Goal: Information Seeking & Learning: Learn about a topic

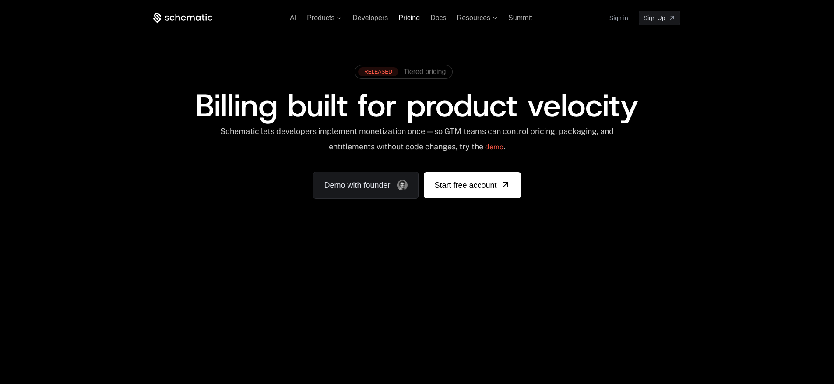
click at [406, 17] on span "Pricing" at bounding box center [408, 17] width 21 height 7
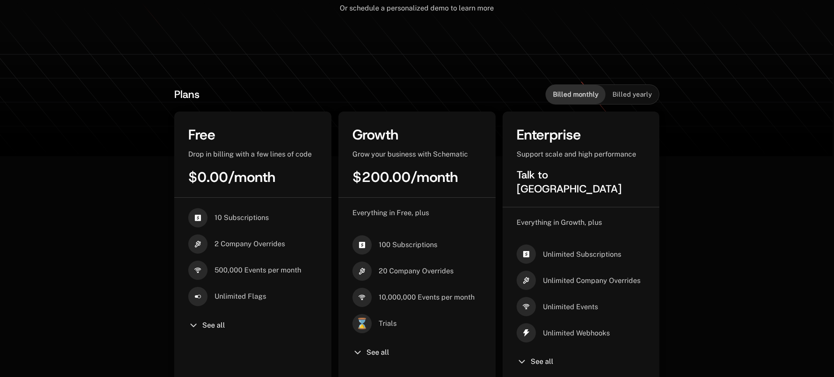
scroll to position [205, 0]
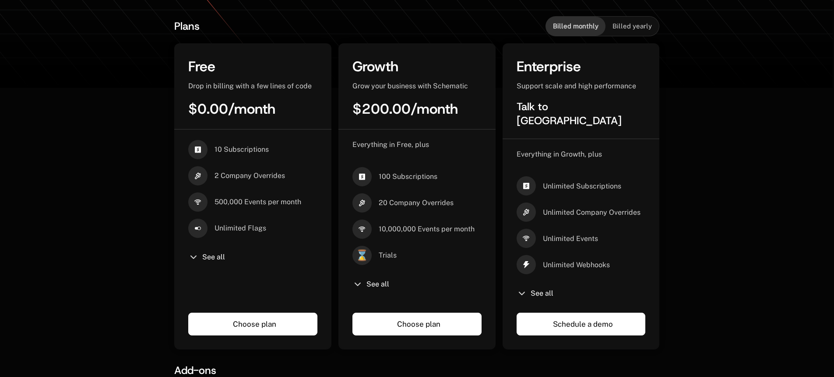
click at [365, 202] on icon at bounding box center [361, 203] width 19 height 19
drag, startPoint x: 224, startPoint y: 200, endPoint x: 284, endPoint y: 224, distance: 64.5
click at [284, 224] on div "10 Subscriptions 2 Company Overrides 500,000 Events per month Unlimited Flags S…" at bounding box center [252, 219] width 129 height 159
click at [284, 224] on div "Unlimited Flags" at bounding box center [252, 228] width 129 height 19
click at [209, 262] on div "See all" at bounding box center [252, 257] width 129 height 11
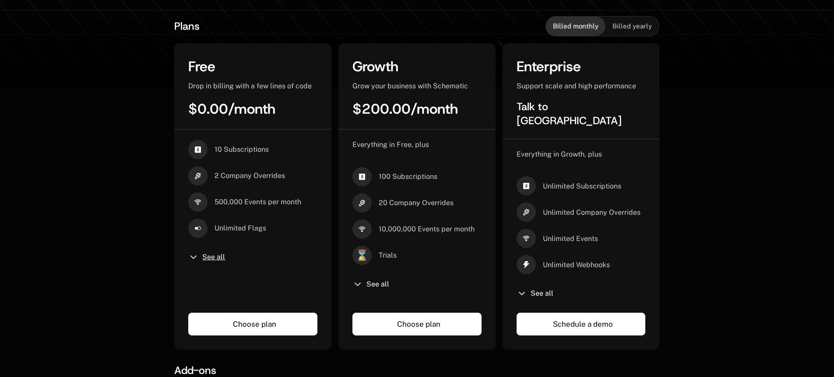
click at [209, 260] on span "See all" at bounding box center [213, 257] width 23 height 7
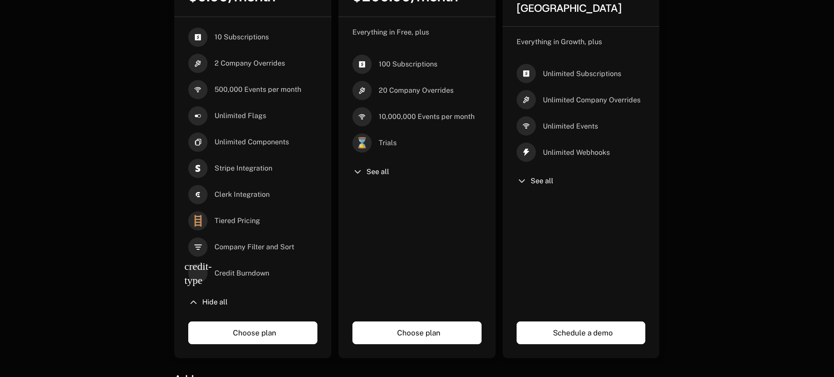
scroll to position [245, 0]
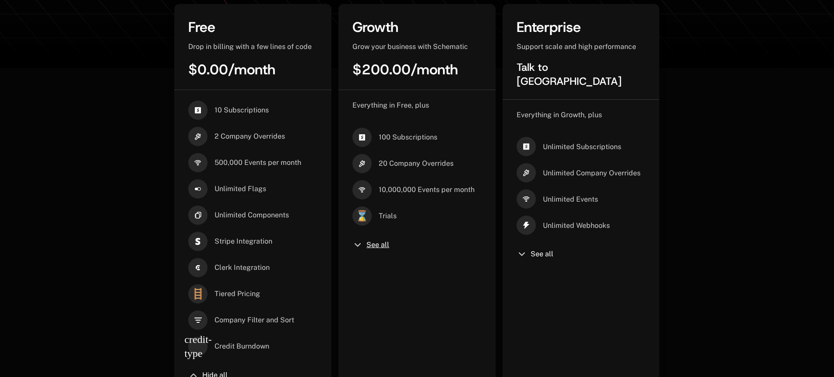
click at [377, 247] on span "See all" at bounding box center [378, 245] width 23 height 7
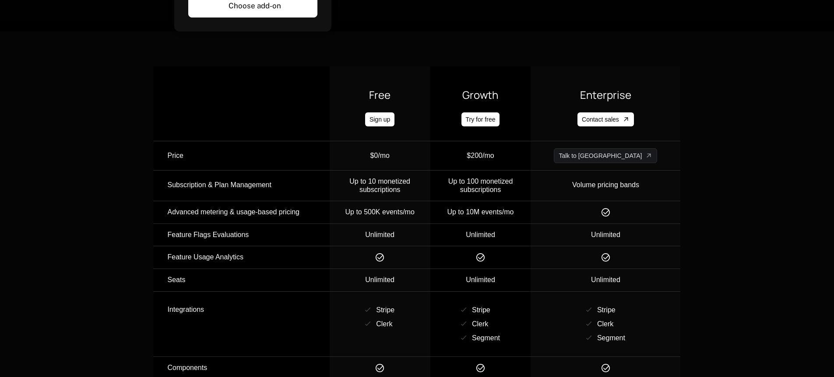
scroll to position [1106, 0]
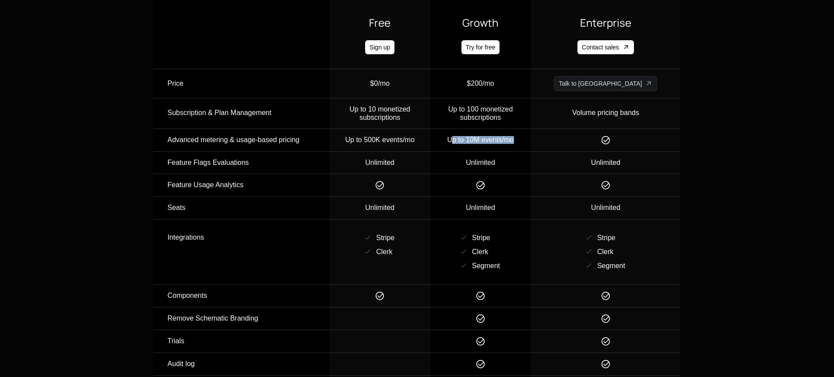
drag, startPoint x: 546, startPoint y: 146, endPoint x: 482, endPoint y: 142, distance: 64.5
click at [482, 142] on td "Up to 10M events/mo" at bounding box center [480, 140] width 101 height 23
click at [482, 142] on div "Up to 10M events/mo" at bounding box center [481, 140] width 100 height 8
drag, startPoint x: 492, startPoint y: 156, endPoint x: 533, endPoint y: 163, distance: 41.8
click at [531, 163] on td "Unlimited" at bounding box center [480, 163] width 101 height 22
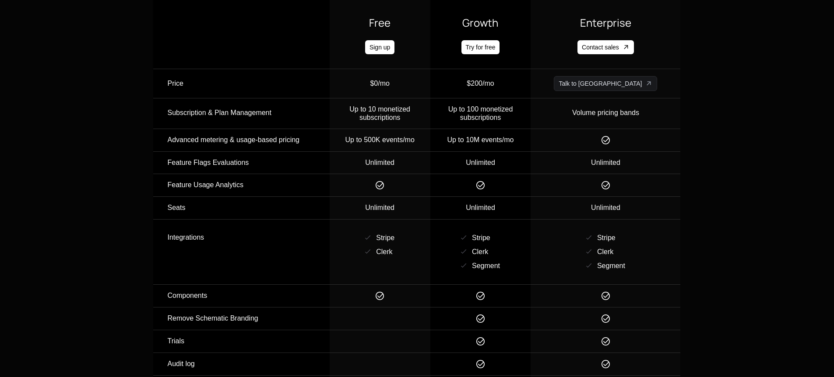
drag, startPoint x: 540, startPoint y: 201, endPoint x: 515, endPoint y: 201, distance: 25.0
click at [515, 201] on td "Unlimited" at bounding box center [480, 208] width 101 height 22
click at [511, 204] on td "Unlimited" at bounding box center [480, 208] width 101 height 22
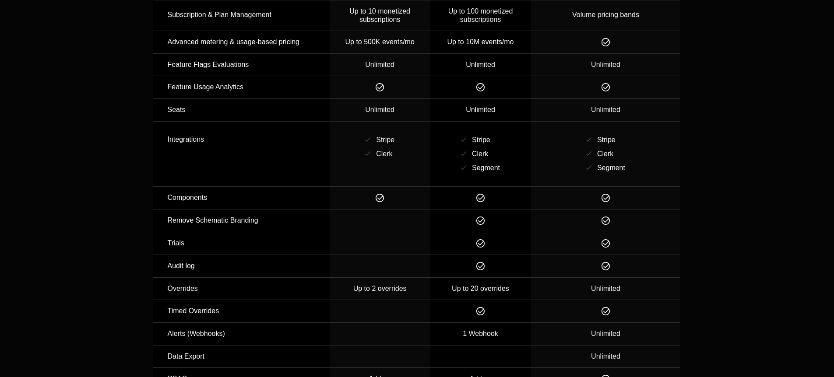
scroll to position [1210, 0]
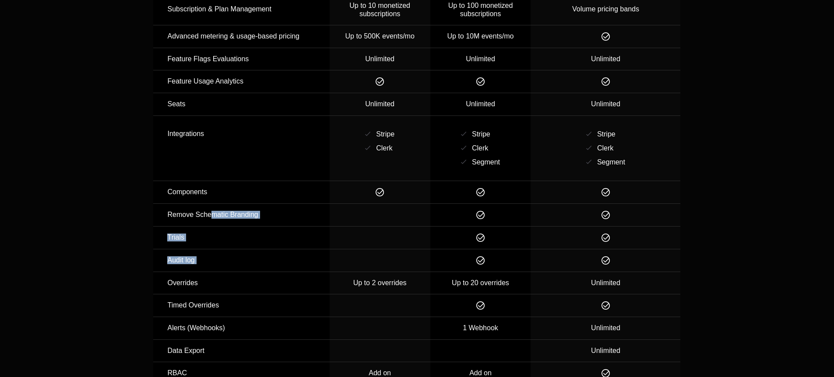
drag, startPoint x: 216, startPoint y: 216, endPoint x: 534, endPoint y: 271, distance: 322.6
click at [534, 271] on tbody "Price $0/mo $200/mo Talk to us Subscription & Plan Management Up to 10 monetize…" at bounding box center [416, 219] width 527 height 508
click at [531, 271] on td at bounding box center [480, 261] width 101 height 23
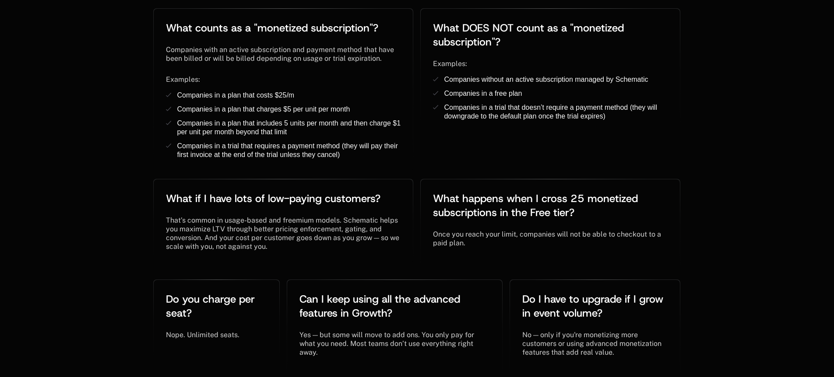
scroll to position [1911, 0]
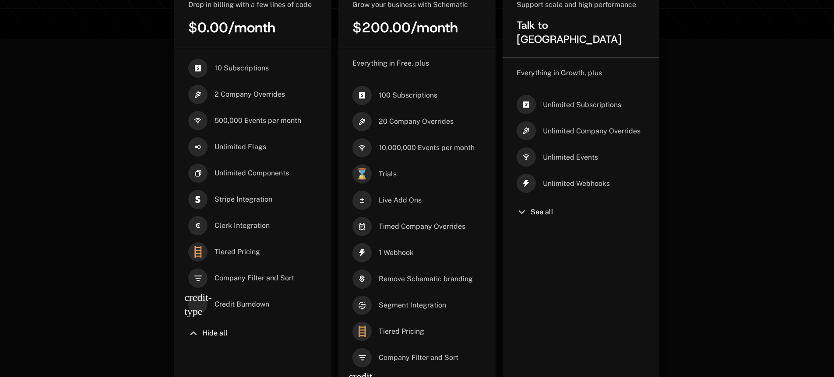
scroll to position [270, 0]
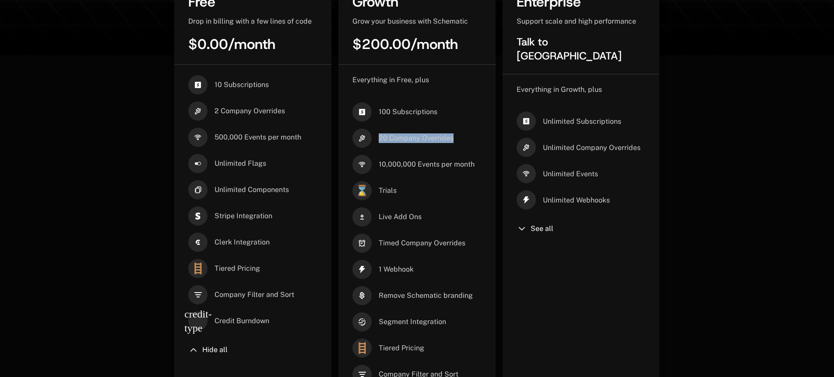
drag, startPoint x: 455, startPoint y: 139, endPoint x: 376, endPoint y: 139, distance: 78.8
click at [376, 139] on div "20 Company Overrides" at bounding box center [416, 138] width 129 height 19
